Goal: Browse casually: Explore the website without a specific task or goal

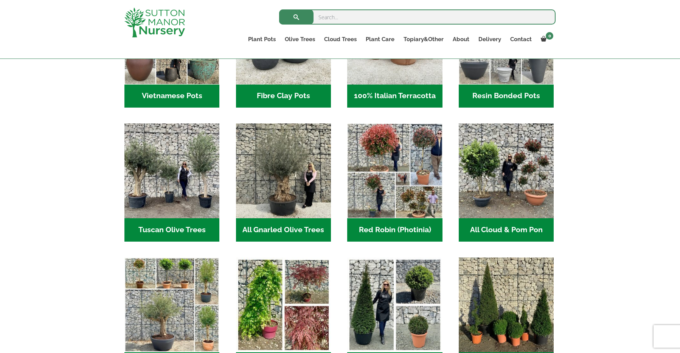
scroll to position [340, 0]
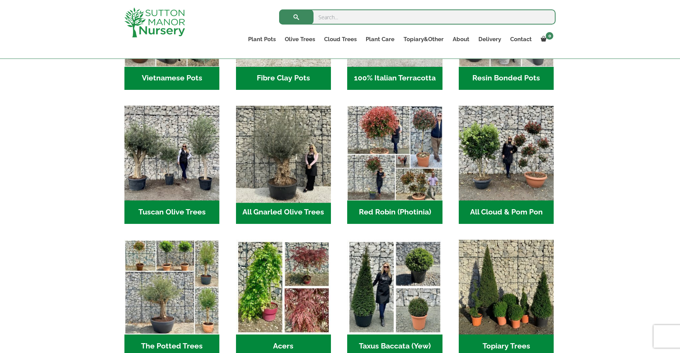
click at [275, 184] on img "Visit product category All Gnarled Olive Trees" at bounding box center [283, 154] width 100 height 100
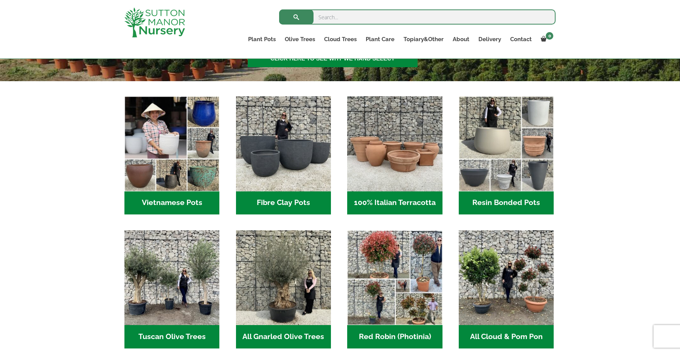
scroll to position [189, 0]
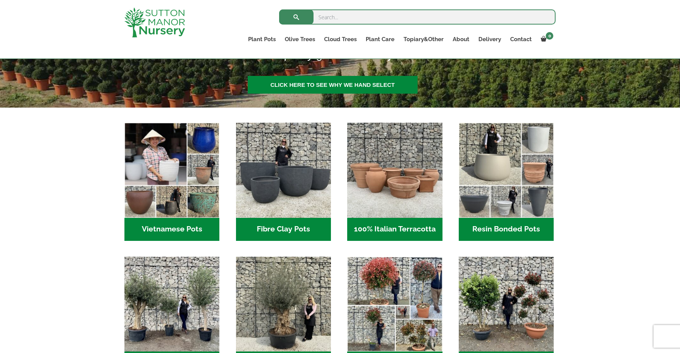
click at [290, 226] on h2 "Fibre Clay Pots (3)" at bounding box center [283, 229] width 95 height 23
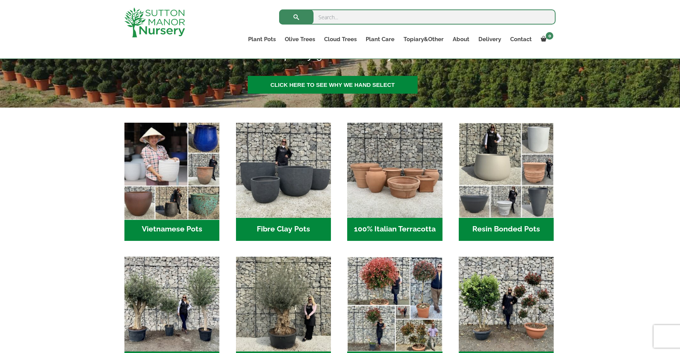
click at [194, 185] on img "Visit product category Vietnamese Pots" at bounding box center [172, 171] width 100 height 100
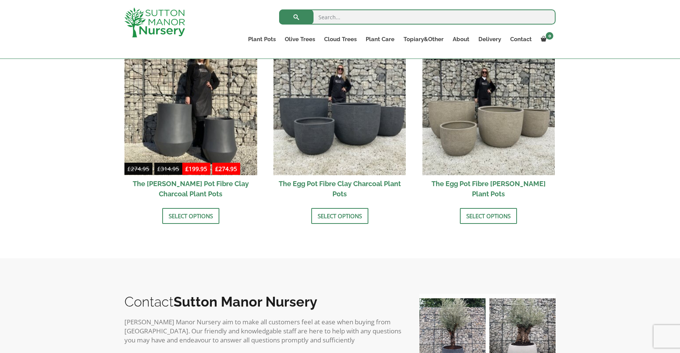
scroll to position [227, 0]
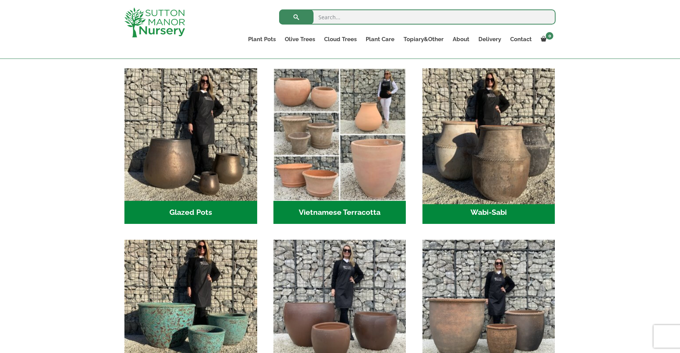
scroll to position [189, 0]
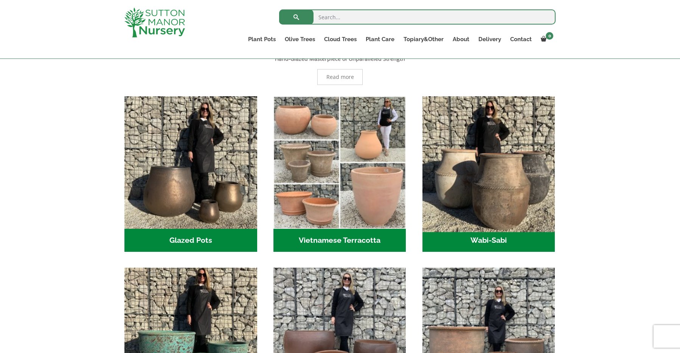
click at [480, 200] on img "Visit product category Wabi-Sabi" at bounding box center [488, 162] width 139 height 139
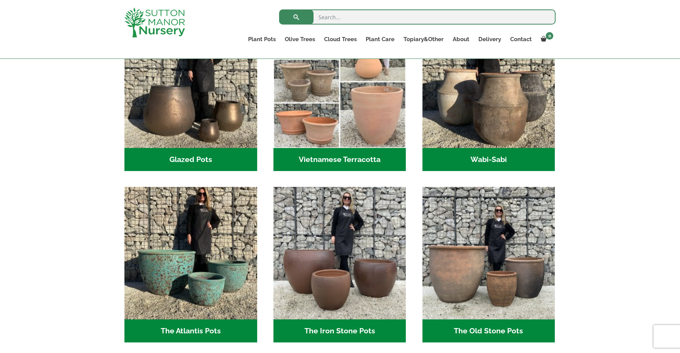
scroll to position [302, 0]
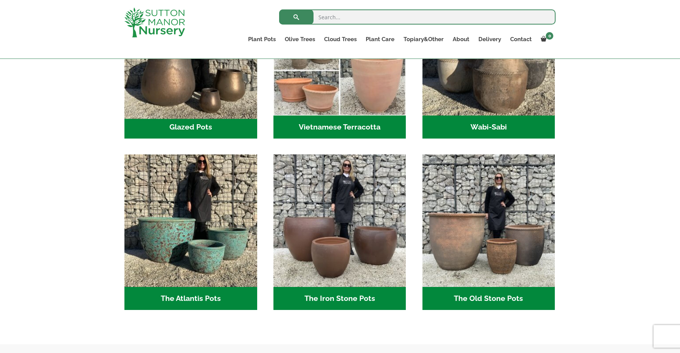
click at [183, 93] on img "Visit product category Glazed Pots" at bounding box center [190, 49] width 139 height 139
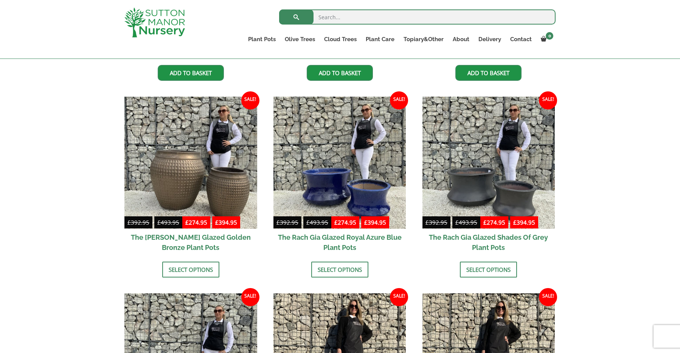
scroll to position [340, 0]
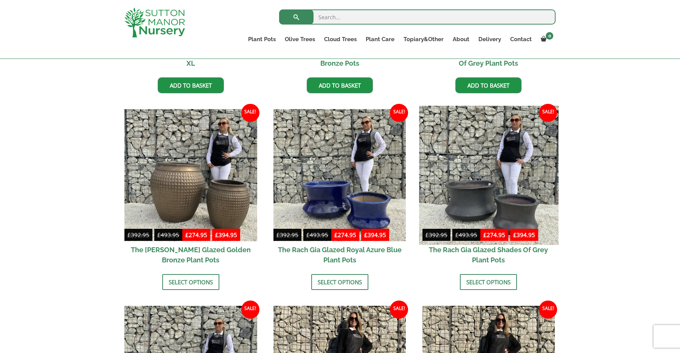
click at [533, 192] on img at bounding box center [488, 175] width 139 height 139
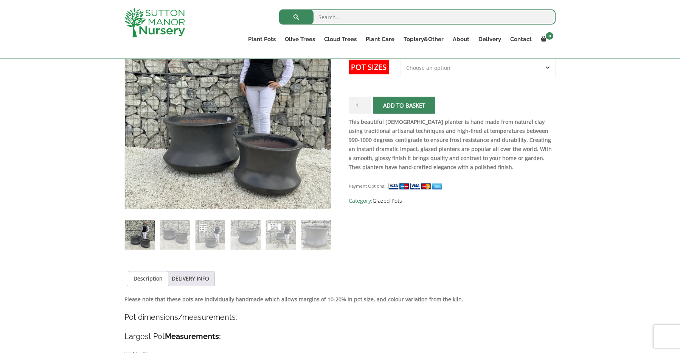
scroll to position [189, 0]
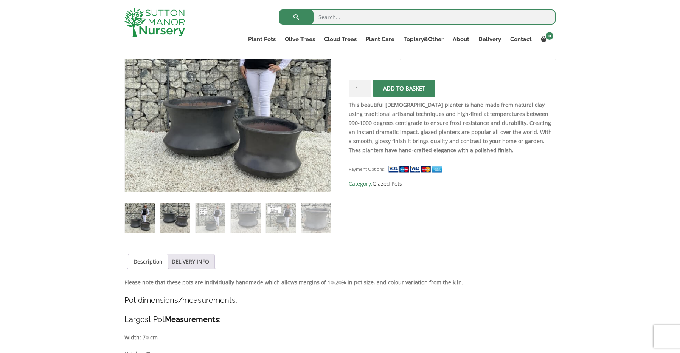
click at [167, 223] on img at bounding box center [175, 218] width 30 height 30
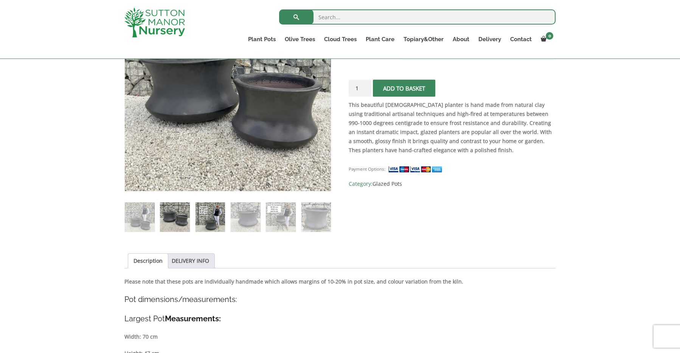
click at [203, 218] on img at bounding box center [210, 218] width 30 height 30
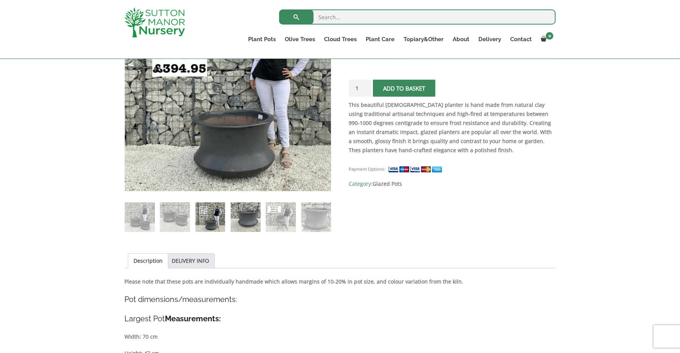
click at [244, 216] on img at bounding box center [246, 218] width 30 height 30
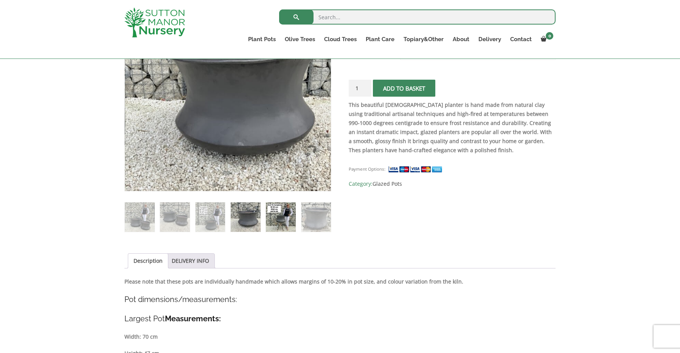
click at [293, 214] on img at bounding box center [281, 218] width 30 height 30
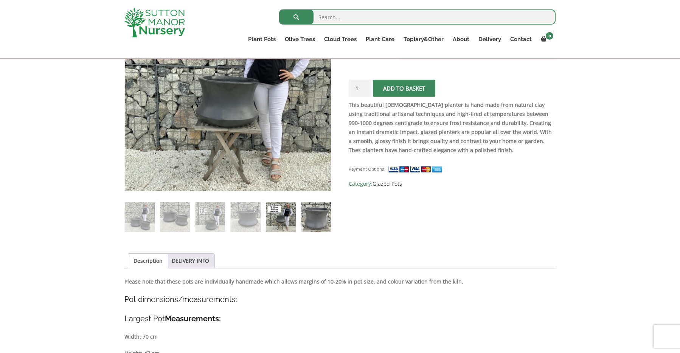
click at [324, 220] on img at bounding box center [316, 218] width 30 height 30
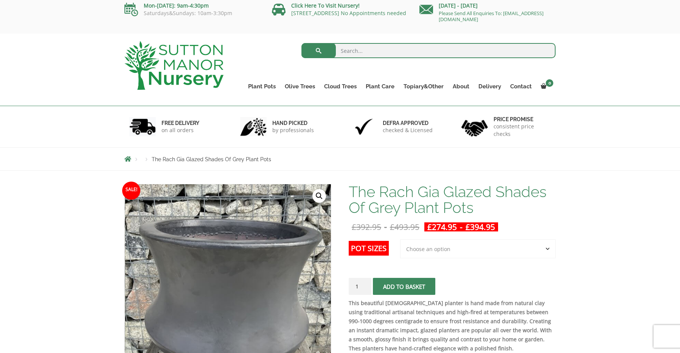
scroll to position [0, 0]
